Goal: Task Accomplishment & Management: Use online tool/utility

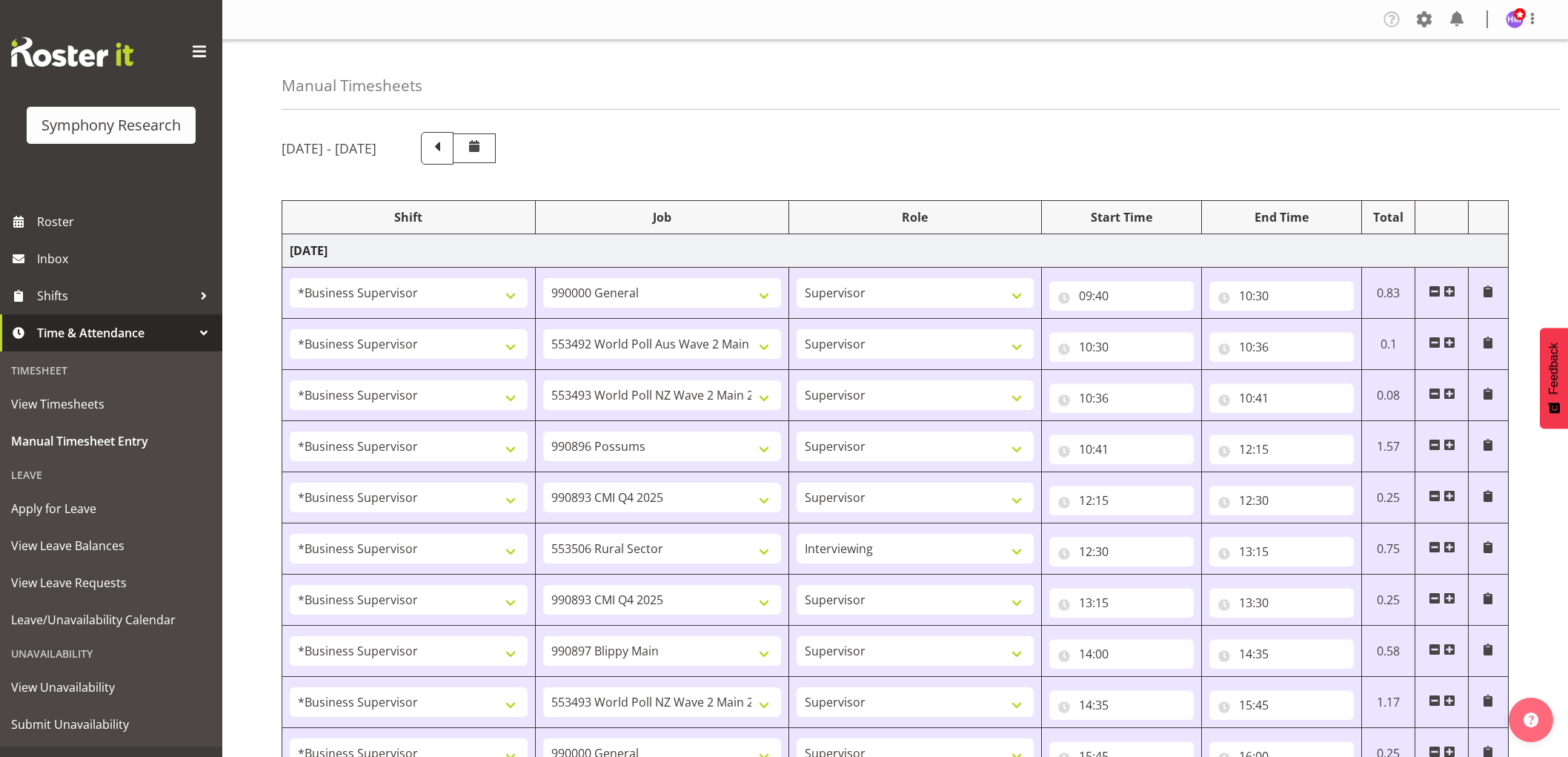
select select "1607"
select select "743"
select select "10499"
select select "1607"
select select "10527"
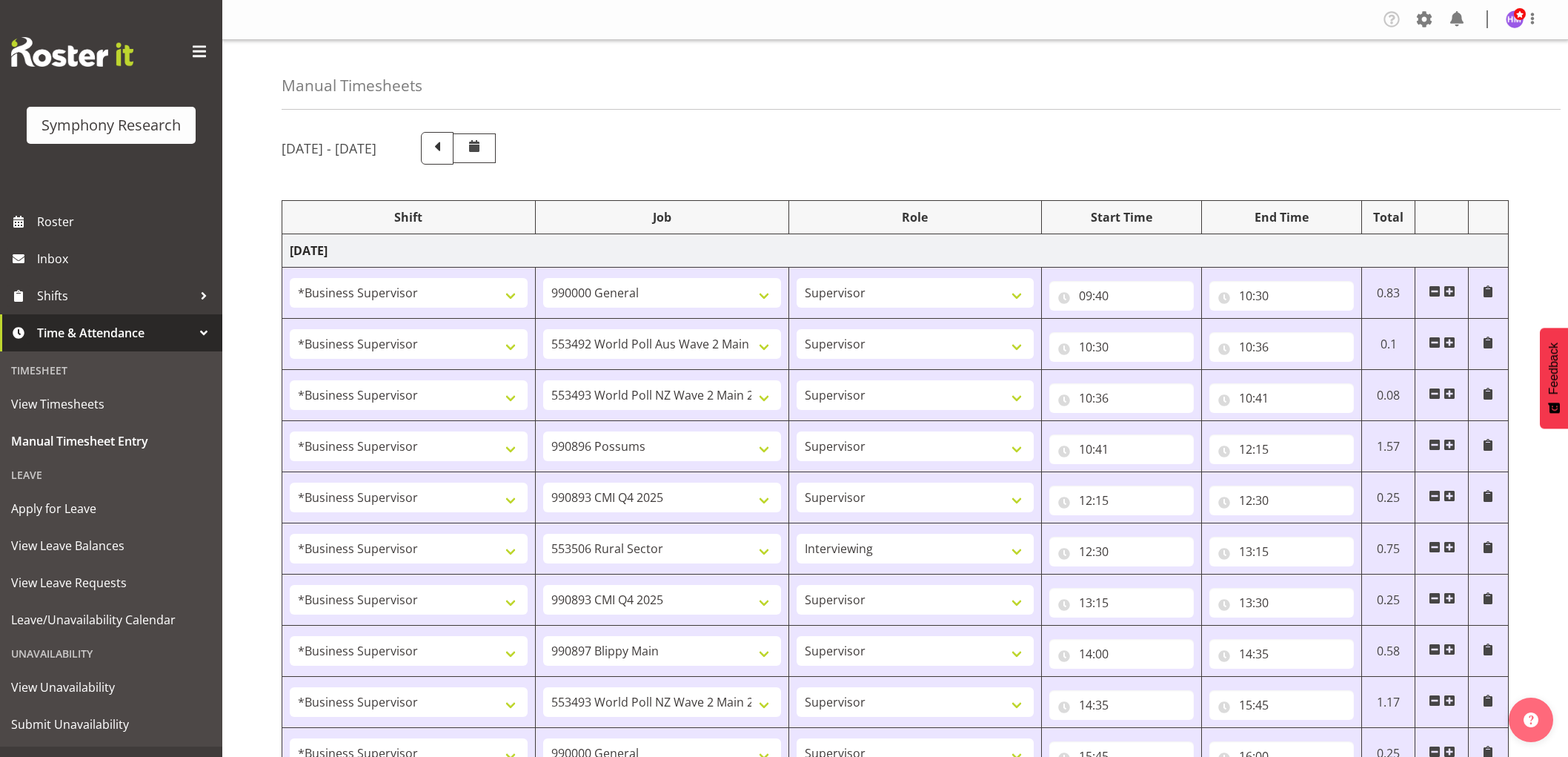
select select "1607"
select select "10633"
select select "1607"
select select "10575"
select select "1607"
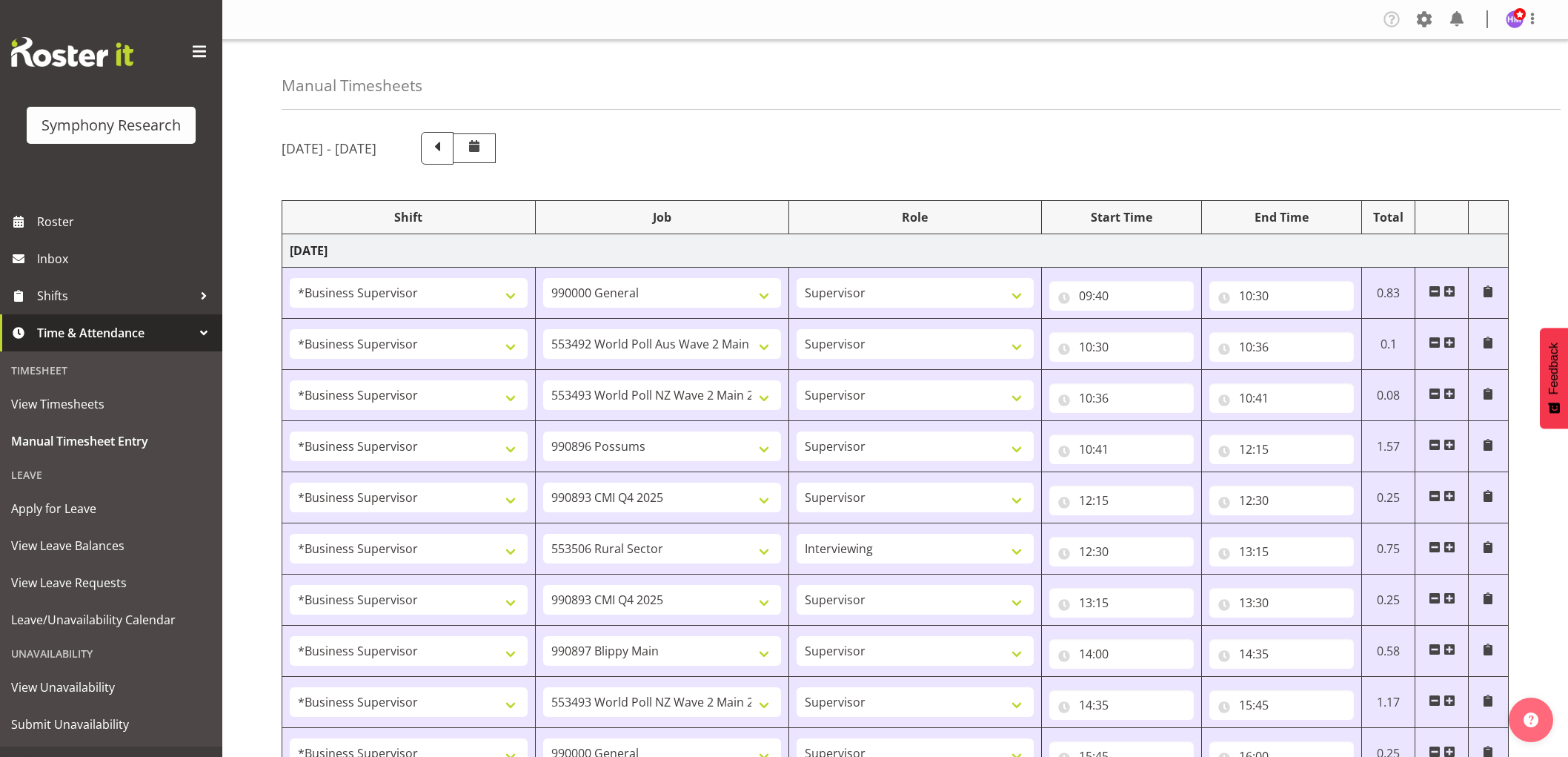
select select "10587"
select select "47"
select select "1607"
select select "10575"
select select "1607"
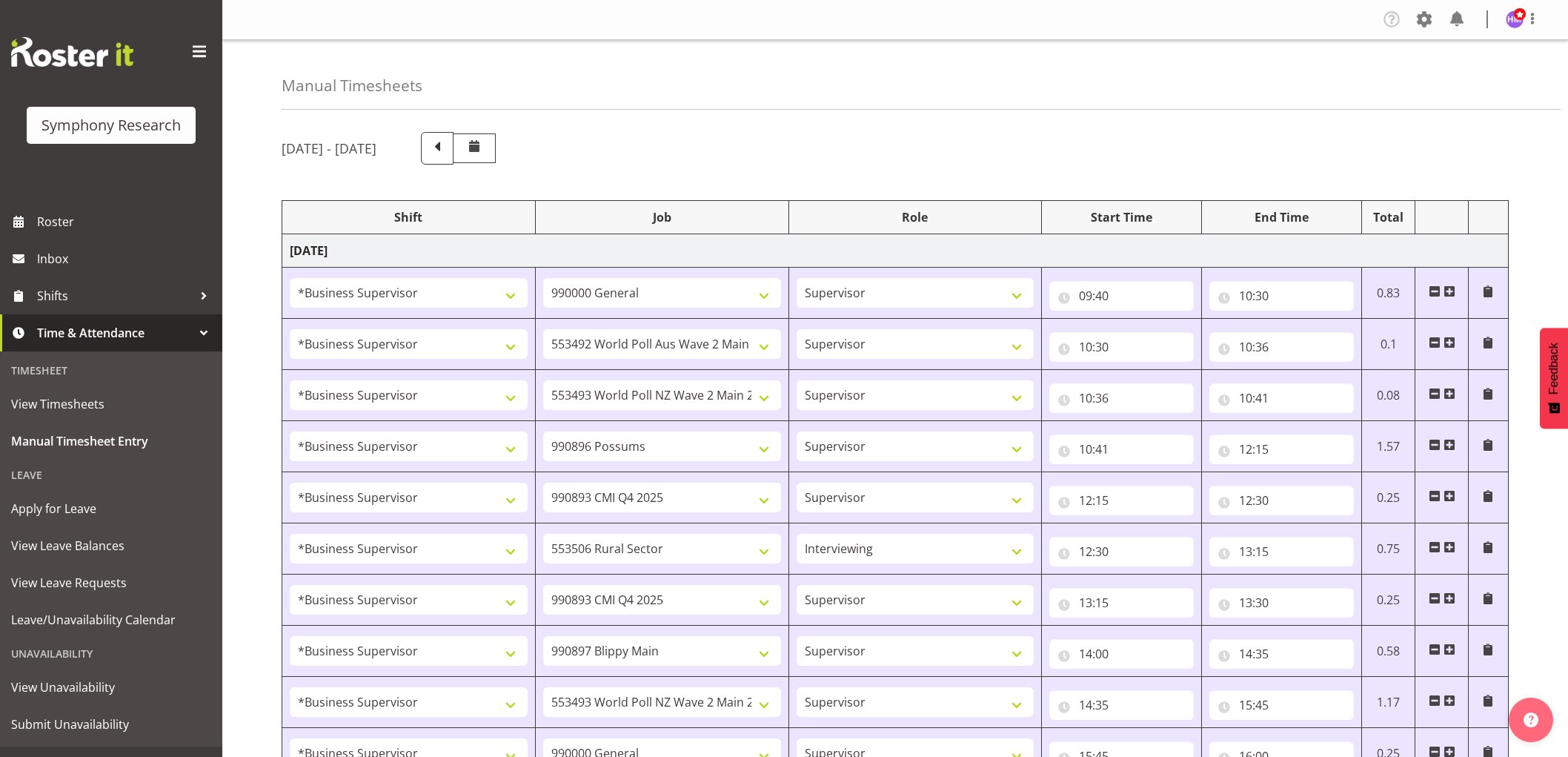
select select "10631"
select select "1607"
select select "10527"
select select "1607"
select select "743"
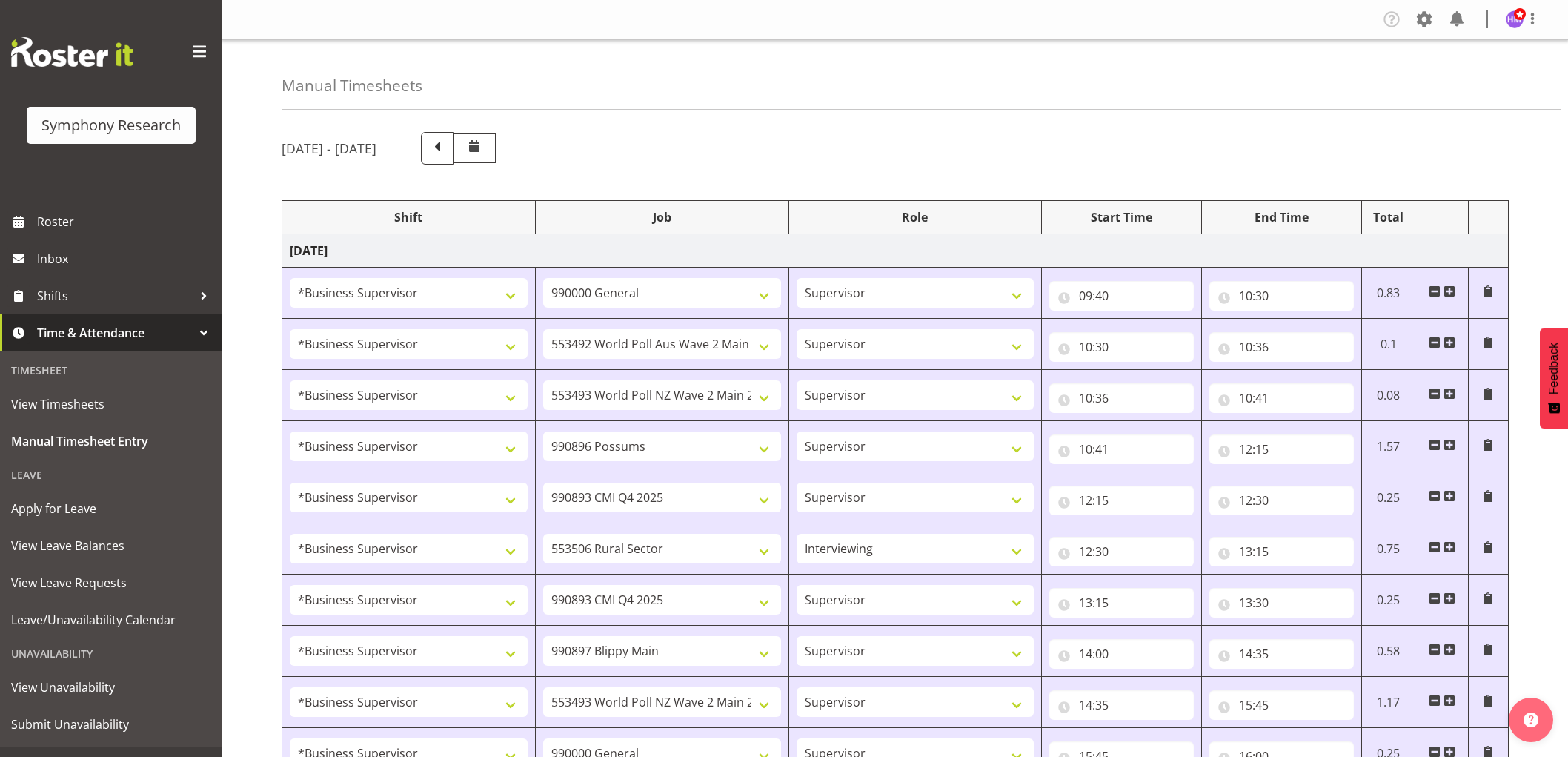
select select "1607"
select select "10499"
select select "1607"
select select "743"
select select "1607"
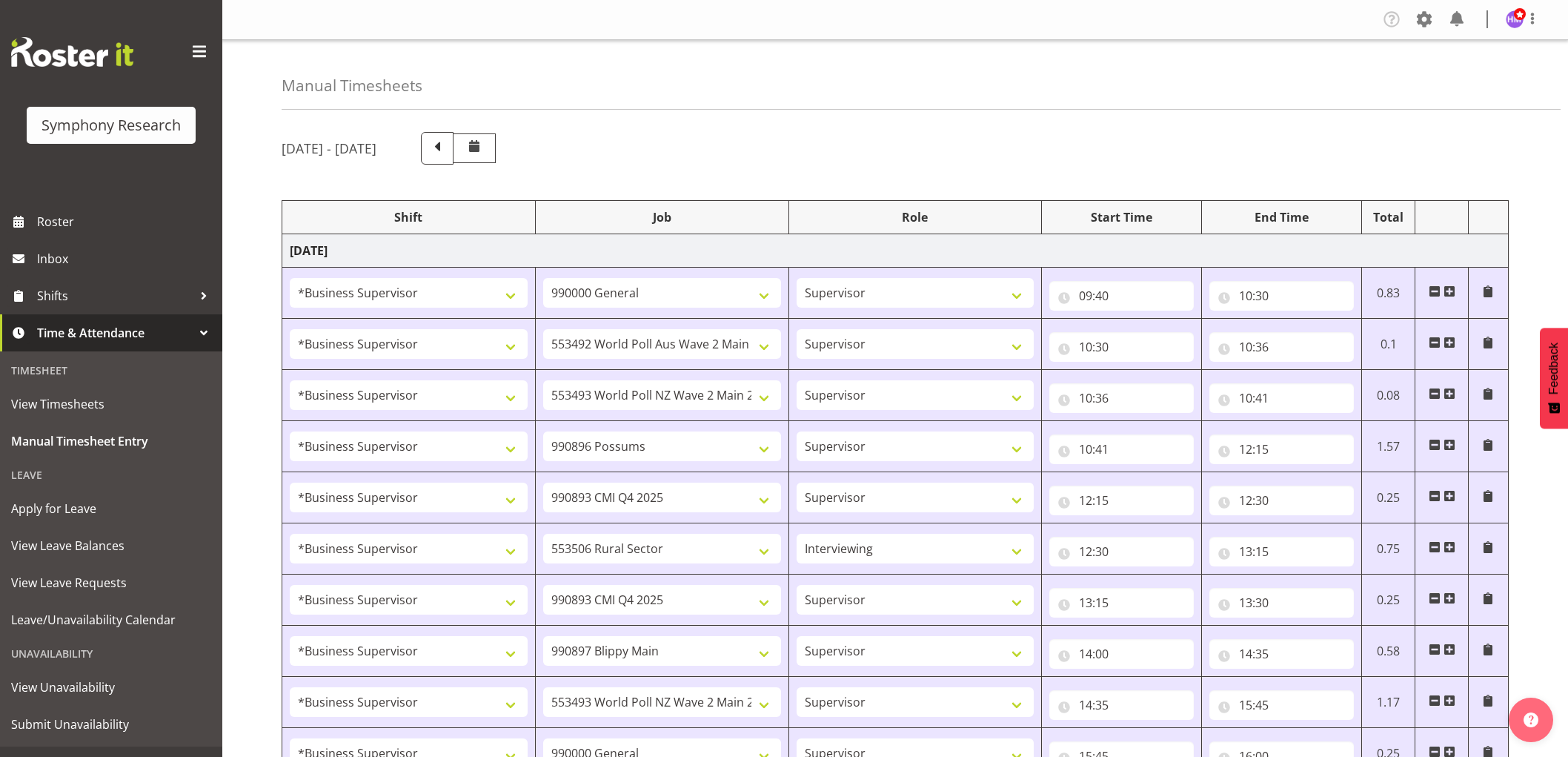
select select "10631"
select select "1607"
select select "9426"
select select "1607"
select select "10633"
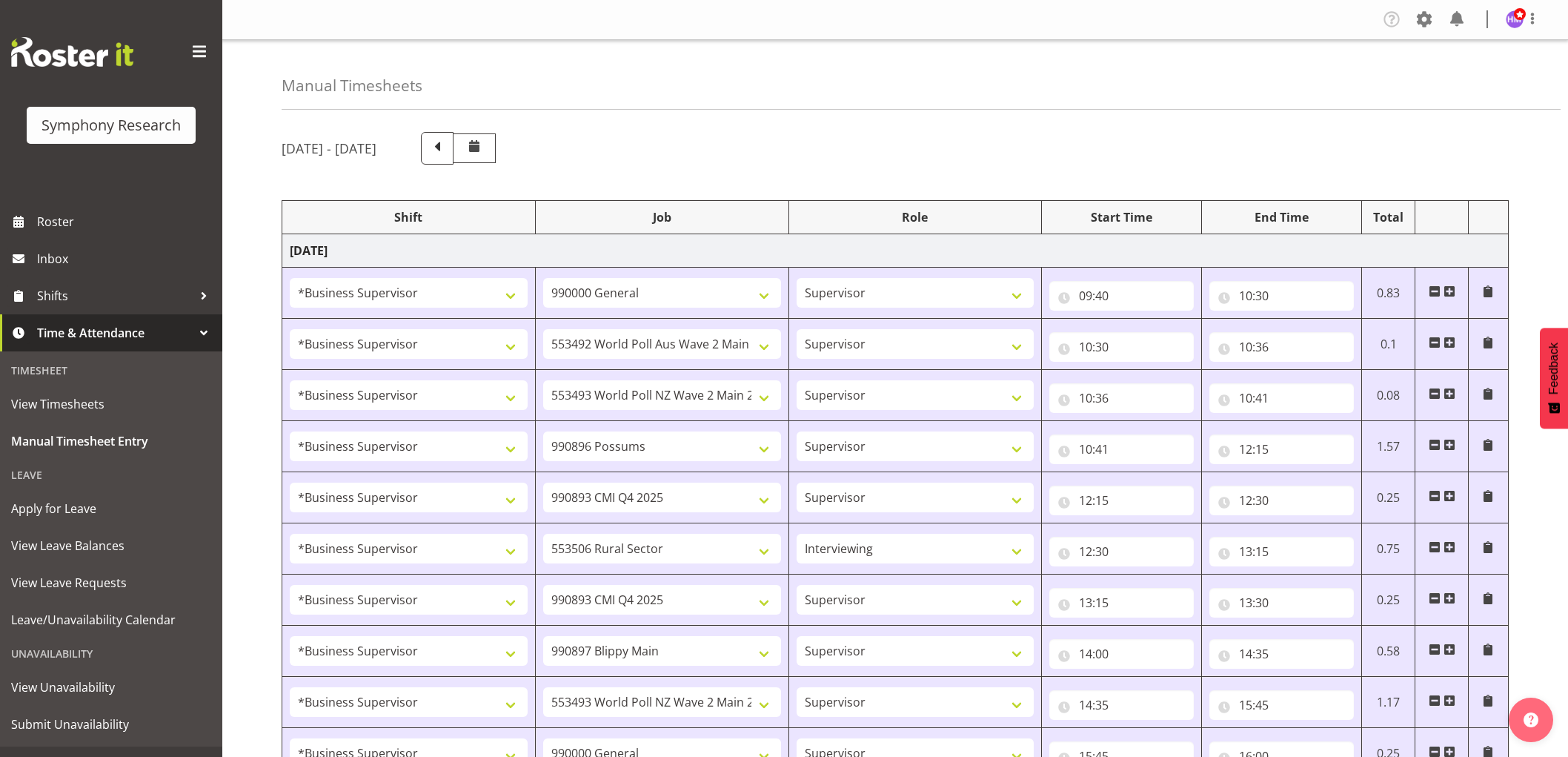
select select "1607"
select select "10587"
select select "1607"
select select "10527"
select select "1607"
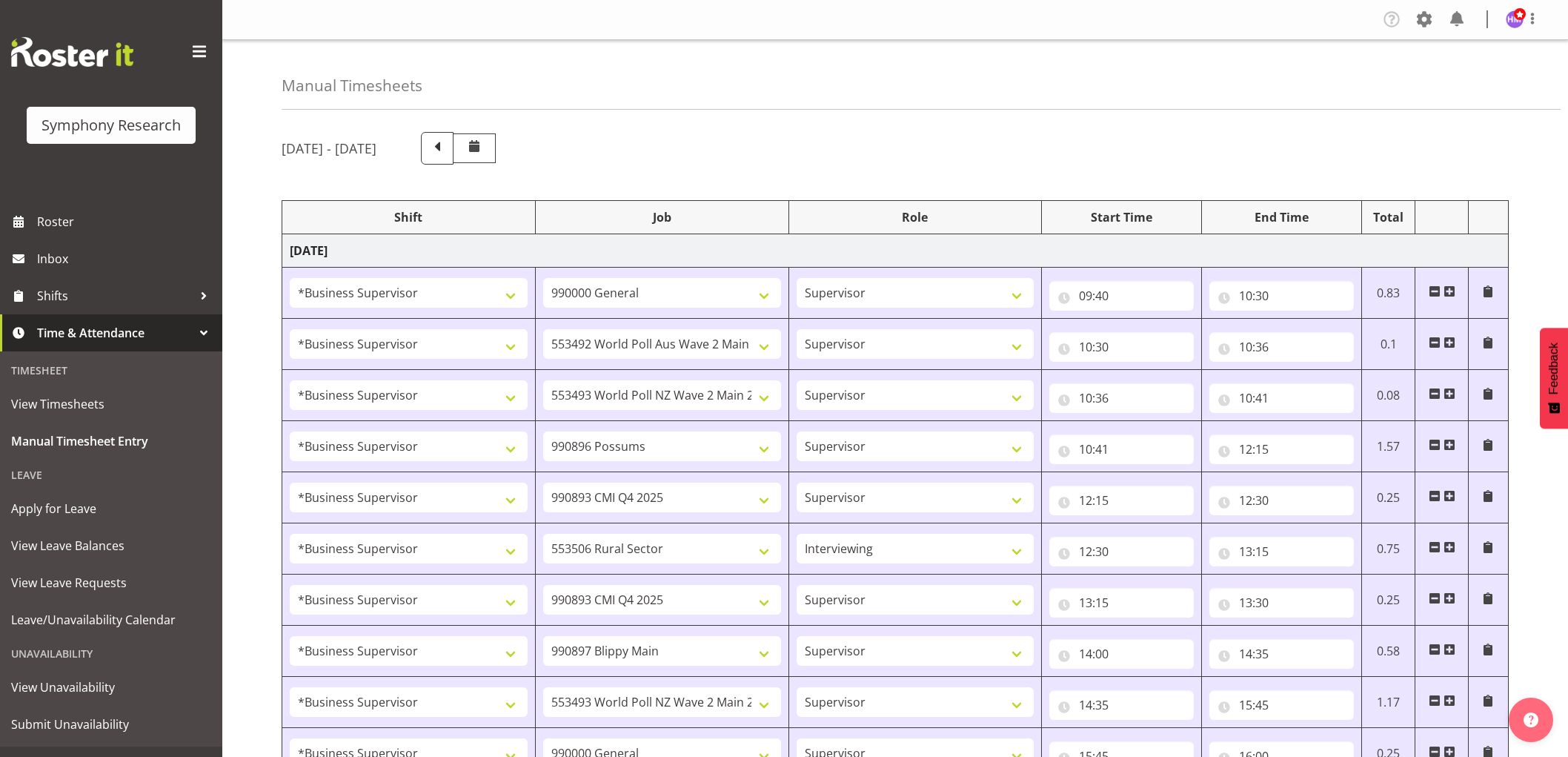
select select "10499"
select select "1607"
select select "10485"
select select "1607"
select select "10242"
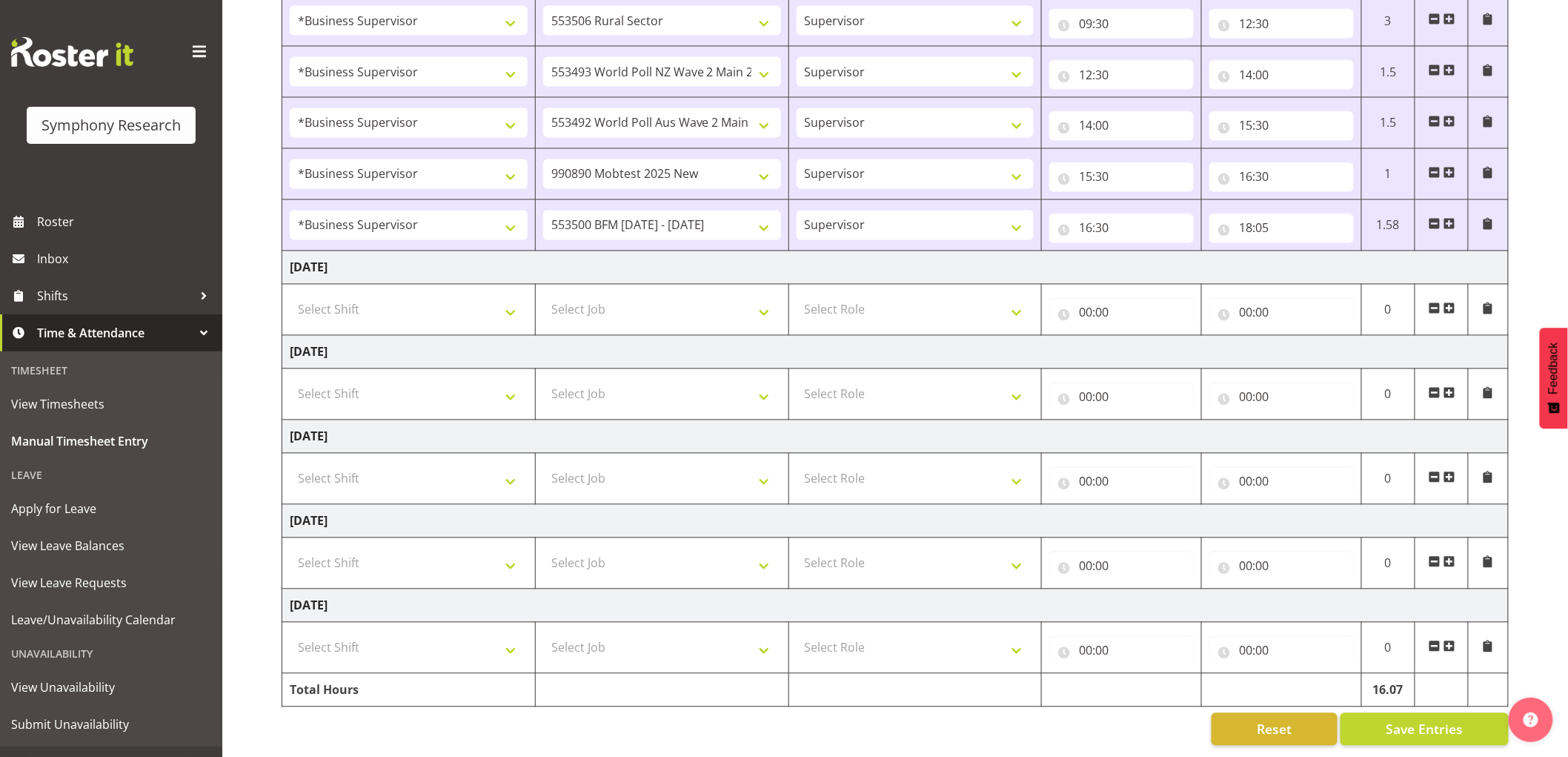
scroll to position [1088, 0]
